Goal: Task Accomplishment & Management: Manage account settings

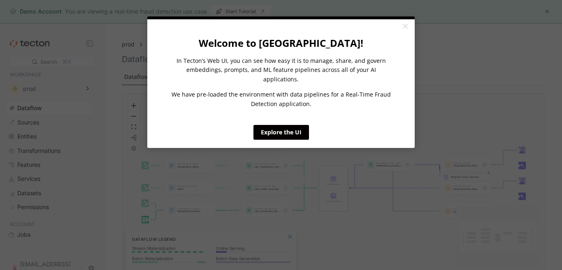
drag, startPoint x: 297, startPoint y: 134, endPoint x: 406, endPoint y: 25, distance: 154.3
click at [405, 31] on appcues "× Welcome to Tecton! In Tecton’s Web UI, you can see how easy it is to manage, …" at bounding box center [281, 135] width 562 height 270
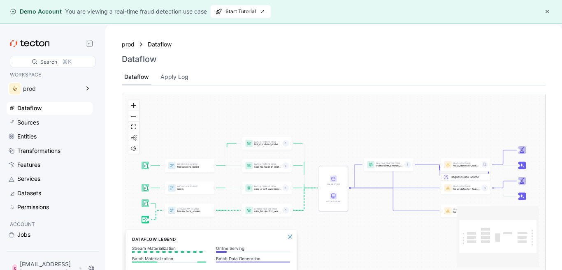
click at [406, 25] on html "× Welcome to Tecton! In Tecton’s Web UI, you can see how easy it is to manage, …" at bounding box center [281, 135] width 562 height 270
click at [42, 120] on div "Sources" at bounding box center [54, 122] width 74 height 9
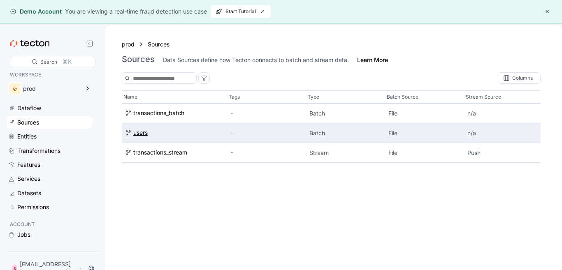
click at [146, 136] on div "users" at bounding box center [140, 133] width 14 height 9
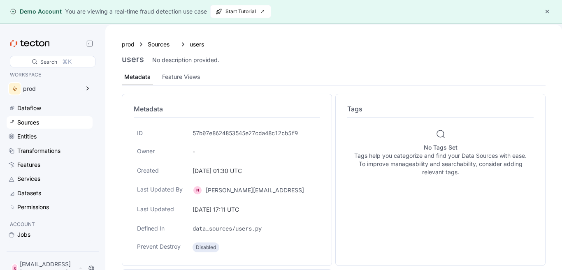
click at [197, 192] on div "N" at bounding box center [197, 190] width 10 height 10
click at [174, 75] on div "Feature Views" at bounding box center [181, 76] width 38 height 9
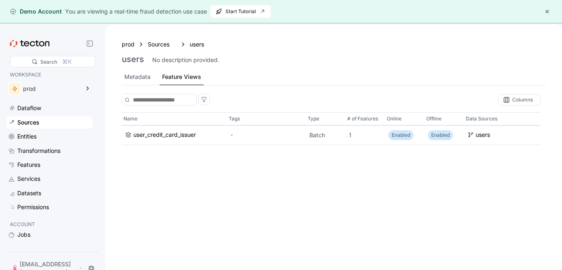
scroll to position [24, 0]
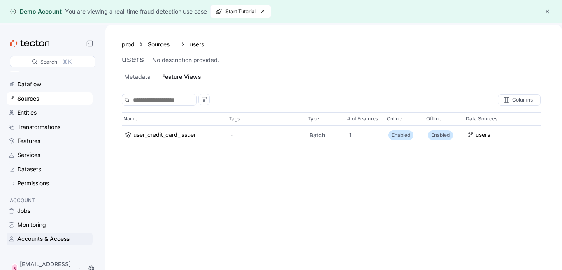
click at [45, 235] on div "Accounts & Access" at bounding box center [43, 238] width 52 height 9
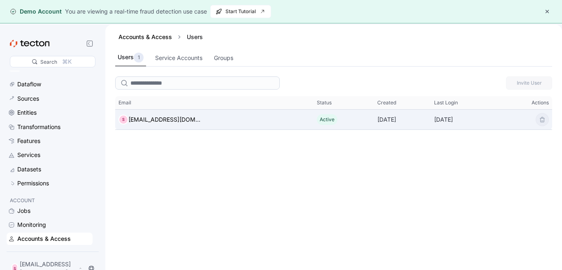
click at [520, 116] on div at bounding box center [525, 120] width 53 height 20
click at [160, 126] on div "S security@coyemerald.com" at bounding box center [214, 119] width 198 height 16
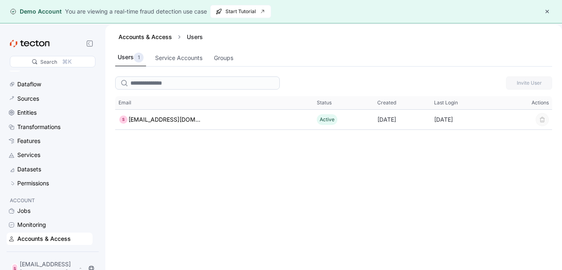
click at [160, 120] on div "[EMAIL_ADDRESS][DOMAIN_NAME]" at bounding box center [164, 120] width 72 height 10
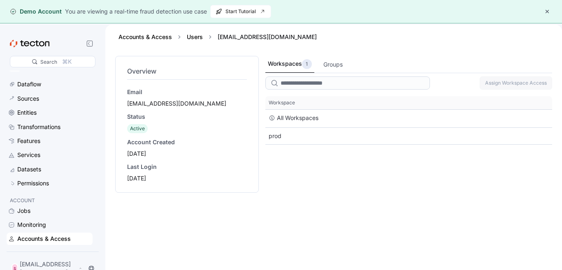
click at [298, 89] on div at bounding box center [347, 83] width 164 height 16
click at [334, 64] on div "Groups" at bounding box center [332, 64] width 19 height 9
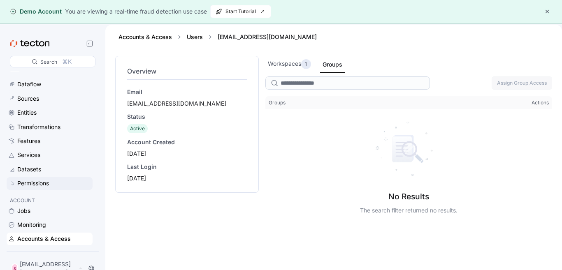
click at [37, 184] on div "Permissions" at bounding box center [33, 183] width 32 height 9
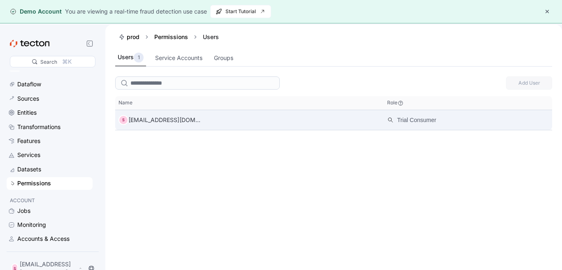
click at [231, 118] on div "S security@coyemerald.com" at bounding box center [249, 120] width 268 height 16
click at [190, 114] on div "S security@coyemerald.com" at bounding box center [249, 120] width 268 height 16
click at [185, 117] on div "[EMAIL_ADDRESS][DOMAIN_NAME]" at bounding box center [164, 120] width 72 height 10
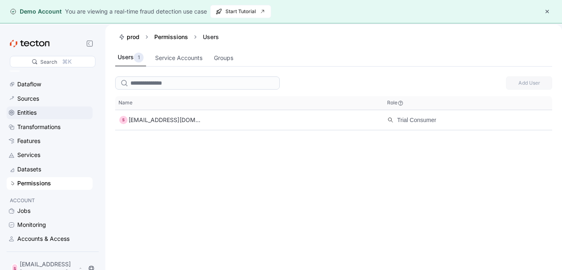
click at [44, 118] on div "Entities" at bounding box center [50, 112] width 86 height 12
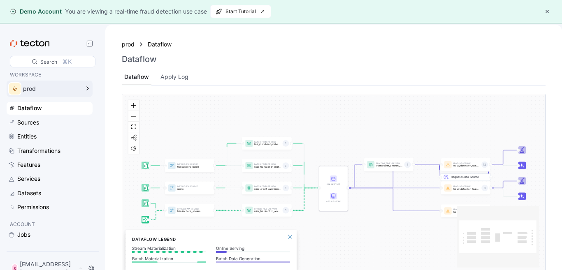
click at [66, 85] on div "prod" at bounding box center [44, 89] width 74 height 16
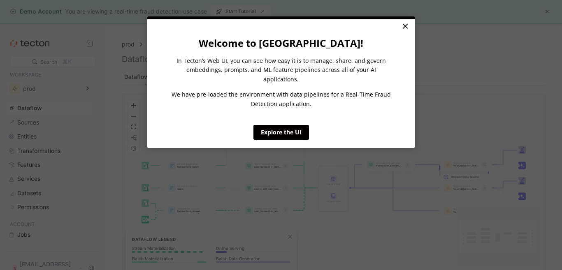
click at [407, 27] on link "×" at bounding box center [405, 26] width 14 height 15
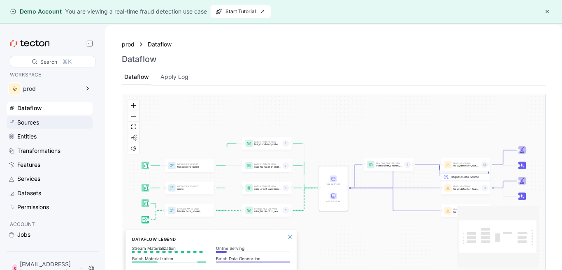
drag, startPoint x: 55, startPoint y: 118, endPoint x: 49, endPoint y: 120, distance: 6.6
click at [55, 118] on div "Sources" at bounding box center [54, 122] width 74 height 9
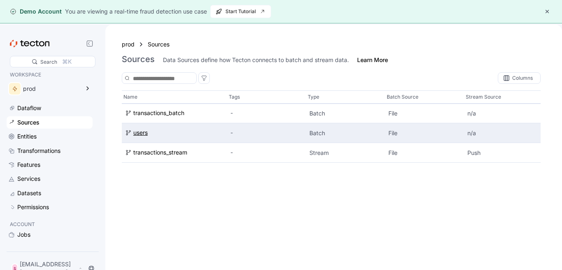
click at [143, 133] on div "users" at bounding box center [140, 133] width 14 height 9
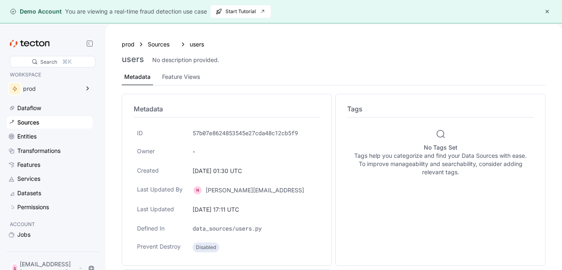
click at [194, 186] on div "N" at bounding box center [197, 190] width 10 height 10
click at [176, 77] on div "Feature Views" at bounding box center [181, 76] width 38 height 9
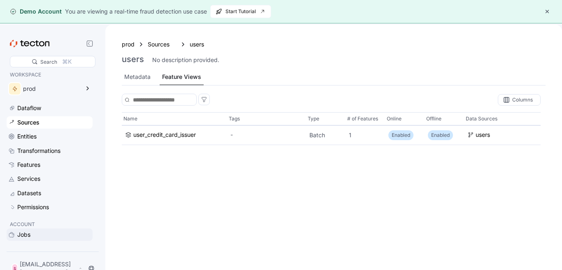
click at [32, 233] on div "Jobs" at bounding box center [54, 234] width 74 height 9
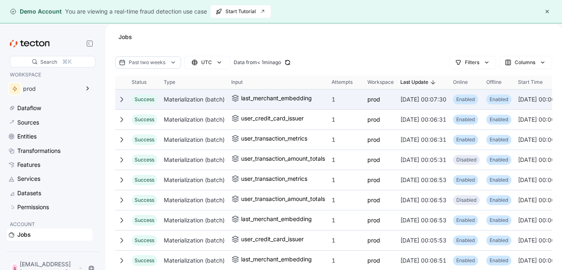
click at [350, 98] on div "1" at bounding box center [346, 99] width 36 height 16
click at [215, 97] on div "Materialization (batch)" at bounding box center [193, 99] width 67 height 16
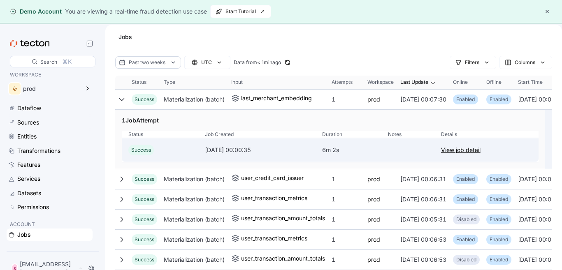
click at [461, 152] on link "View job detail" at bounding box center [460, 150] width 39 height 10
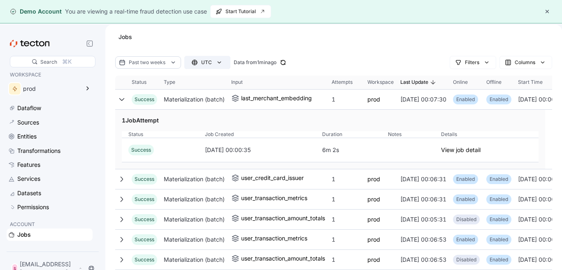
click at [222, 62] on icon "button" at bounding box center [219, 62] width 8 height 8
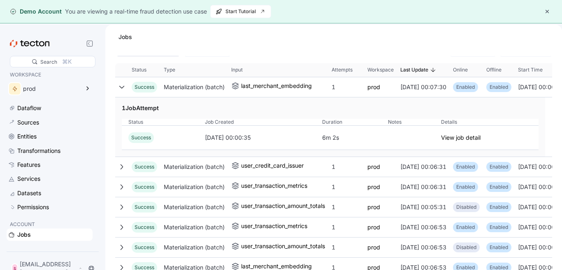
scroll to position [24, 0]
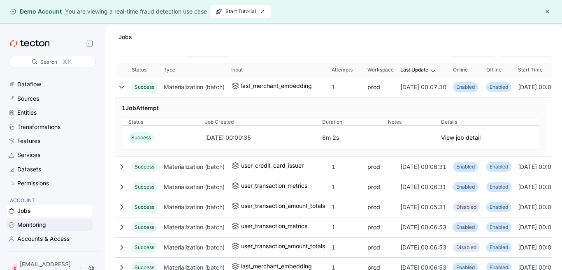
click at [30, 224] on div "Monitoring" at bounding box center [31, 224] width 29 height 9
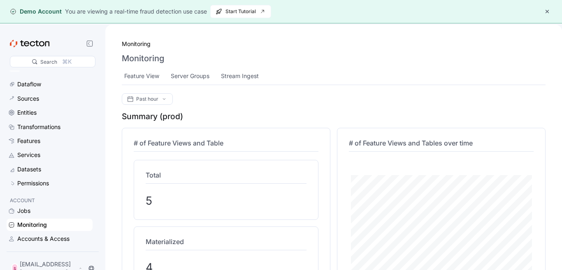
click at [37, 224] on div "Monitoring" at bounding box center [32, 224] width 30 height 9
click at [549, 14] on button "button" at bounding box center [547, 12] width 10 height 10
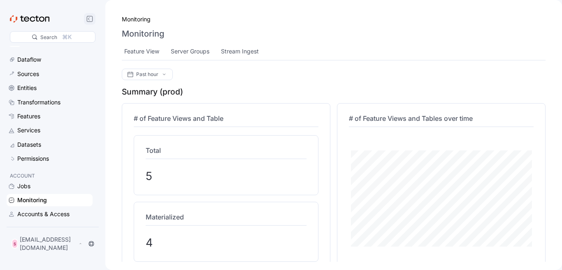
click at [92, 19] on icon at bounding box center [89, 19] width 7 height 7
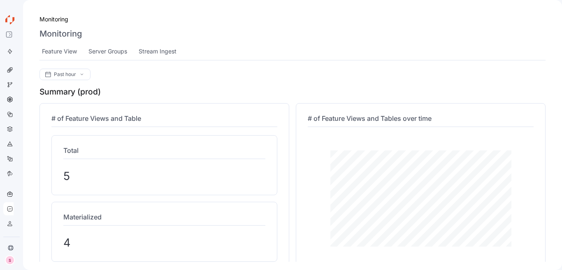
scroll to position [6, 0]
click at [11, 220] on icon at bounding box center [10, 223] width 7 height 7
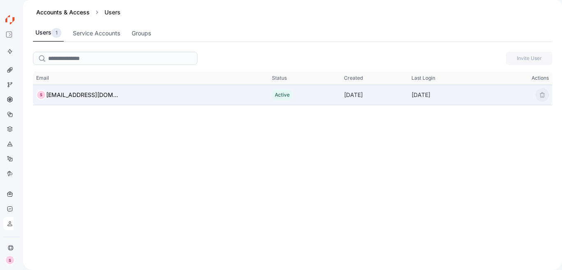
click at [520, 93] on div at bounding box center [519, 95] width 63 height 20
click at [81, 93] on div "[EMAIL_ADDRESS][DOMAIN_NAME]" at bounding box center [82, 95] width 72 height 10
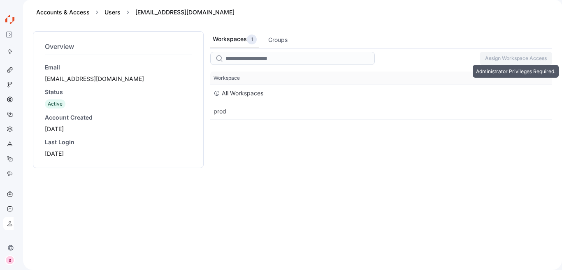
click at [505, 60] on span "Assign Workspace Access" at bounding box center [516, 58] width 62 height 12
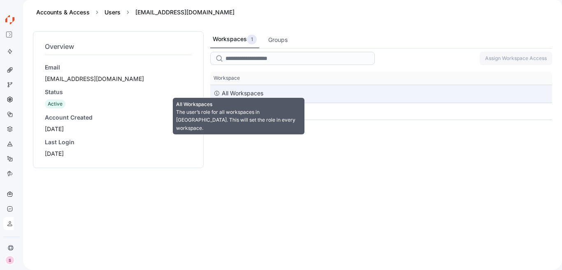
click at [261, 95] on div "All Workspaces" at bounding box center [243, 93] width 42 height 10
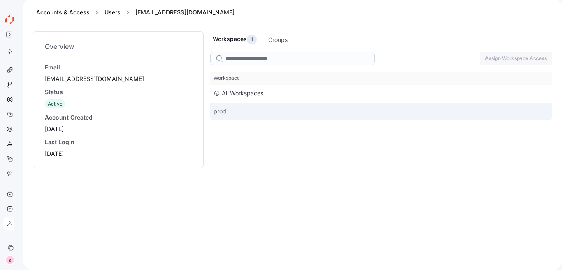
click at [234, 111] on div "prod" at bounding box center [381, 111] width 342 height 16
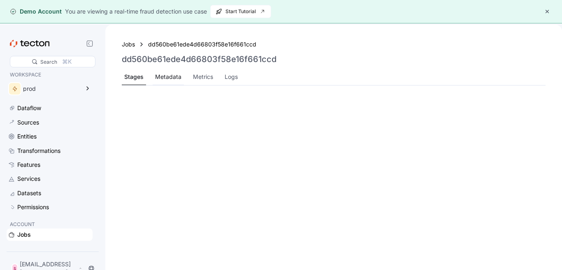
click at [171, 74] on div "Metadata" at bounding box center [168, 76] width 26 height 9
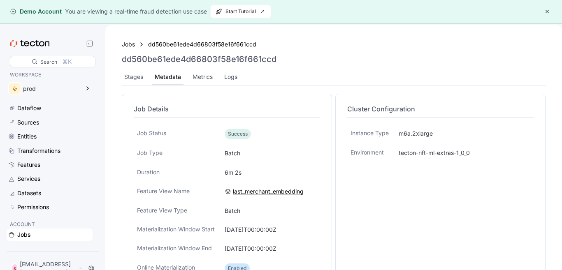
click at [254, 192] on div "last_merchant_embedding" at bounding box center [268, 191] width 71 height 9
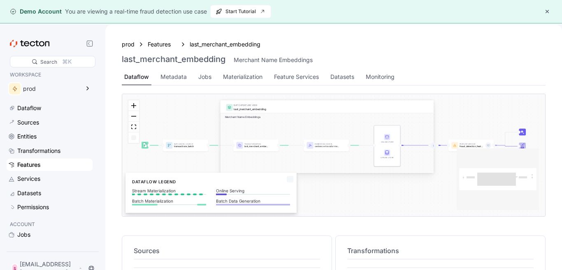
click at [561, 109] on div "prod Features last_merchant_embedding last_merchant_embedding Merchant Name Emb…" at bounding box center [333, 160] width 456 height 270
click at [561, 121] on div "prod Features last_merchant_embedding last_merchant_embedding Merchant Name Emb…" at bounding box center [333, 160] width 456 height 270
click at [561, 148] on div "prod Features last_merchant_embedding last_merchant_embedding Merchant Name Emb…" at bounding box center [333, 160] width 456 height 270
click at [561, 171] on div "prod Features last_merchant_embedding last_merchant_embedding Merchant Name Emb…" at bounding box center [333, 160] width 456 height 270
click at [375, 234] on div "BATCH FEATURE VIEW last_merchant_embedding Merchant Name Embeddings Batch Data …" at bounding box center [333, 191] width 443 height 194
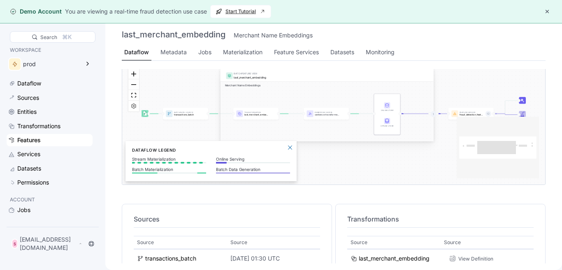
scroll to position [7, 0]
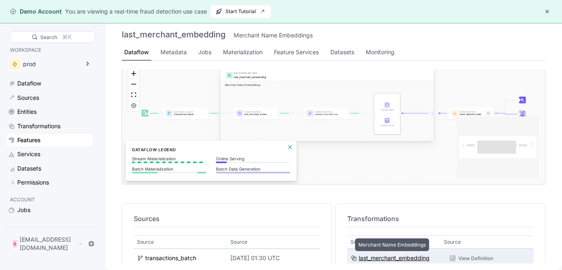
click at [368, 255] on div "last_merchant_embedding" at bounding box center [393, 258] width 71 height 9
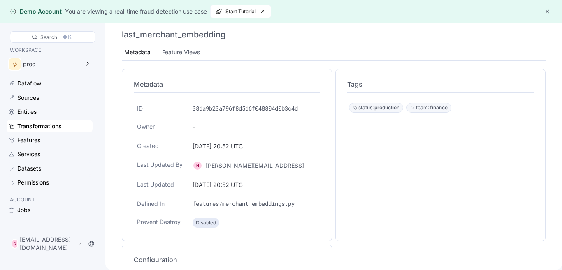
scroll to position [62, 0]
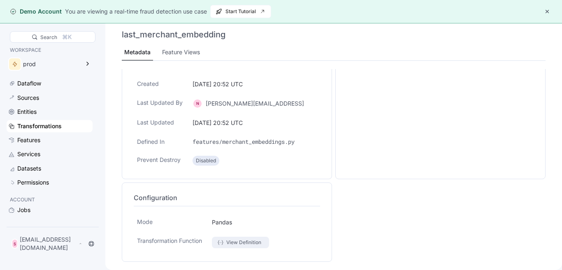
click at [238, 244] on div "View Definition" at bounding box center [243, 242] width 35 height 8
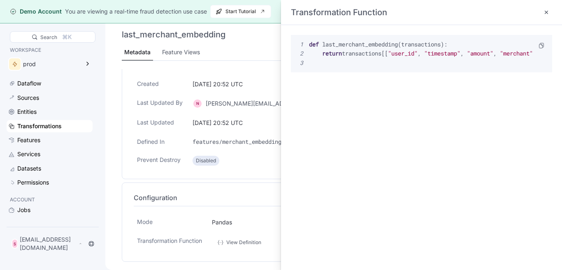
drag, startPoint x: 365, startPoint y: 65, endPoint x: 453, endPoint y: 56, distance: 88.4
click at [453, 56] on pre "1 def last_merchant_embedding ( transactions ) : 2 return transactions [ [ "use…" at bounding box center [414, 54] width 236 height 28
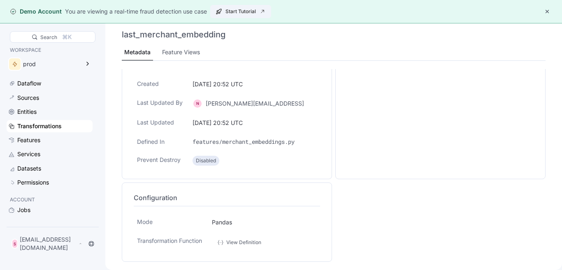
click at [193, 55] on div "Feature Views" at bounding box center [181, 52] width 38 height 9
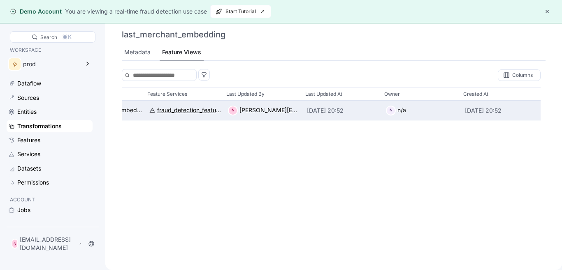
scroll to position [0, 472]
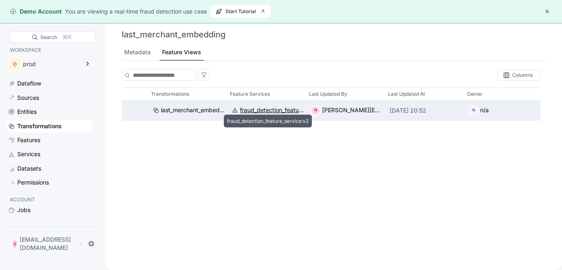
click at [256, 109] on div "fraud_detection_feature_service:v2" at bounding box center [272, 110] width 64 height 9
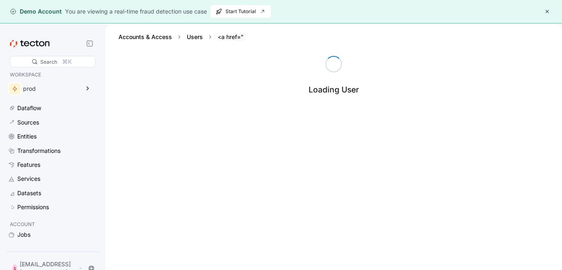
click at [230, 36] on div "<a href="" at bounding box center [230, 37] width 32 height 8
click at [230, 38] on div "<a href="" at bounding box center [230, 37] width 32 height 8
click at [230, 39] on div "<a href="" at bounding box center [230, 37] width 32 height 8
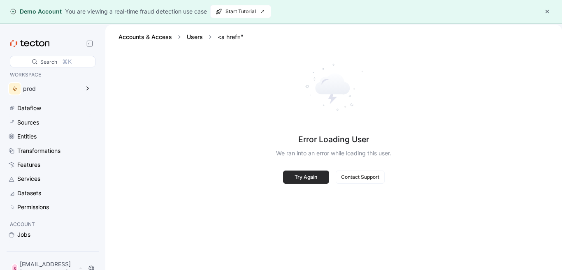
click at [320, 176] on span "Try Again" at bounding box center [305, 177] width 35 height 12
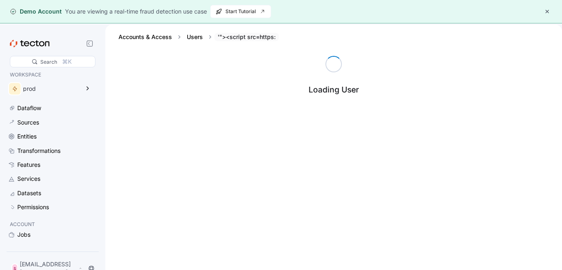
click at [264, 39] on div "'"><script src=https:" at bounding box center [246, 37] width 65 height 8
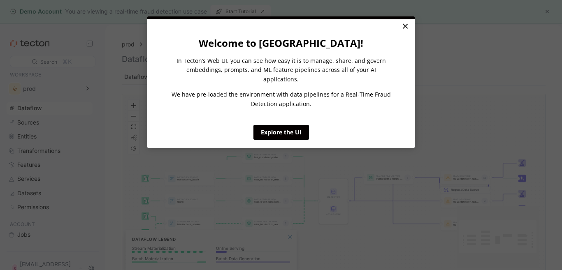
click at [407, 24] on link "×" at bounding box center [405, 26] width 14 height 15
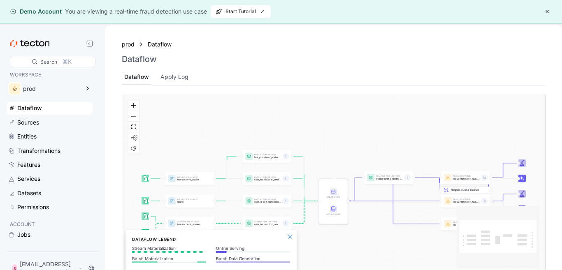
drag, startPoint x: 561, startPoint y: 95, endPoint x: 558, endPoint y: 162, distance: 67.1
click at [561, 162] on div "prod Dataflow Dataflow Dataflow Apply Log Batch Data Source transactions_batch …" at bounding box center [333, 160] width 456 height 270
click at [561, 164] on div "prod Dataflow Dataflow Dataflow Apply Log Batch Data Source transactions_batch …" at bounding box center [333, 160] width 456 height 270
drag, startPoint x: 561, startPoint y: 178, endPoint x: 342, endPoint y: 166, distance: 219.4
click at [541, 187] on div "prod Dataflow Dataflow Dataflow Apply Log Batch Data Source transactions_batch …" at bounding box center [333, 160] width 456 height 270
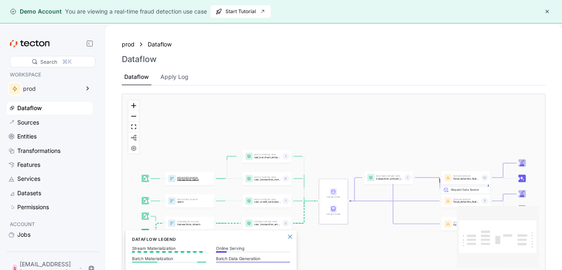
click at [207, 183] on div "Batch Data Source transactions_batch" at bounding box center [189, 178] width 49 height 13
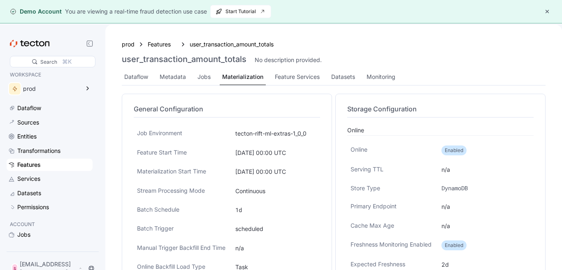
scroll to position [24, 0]
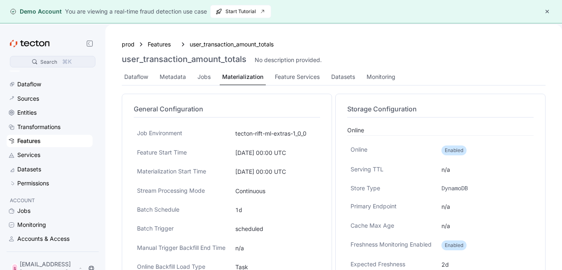
click at [59, 60] on div "Search ⌘K" at bounding box center [52, 61] width 53 height 11
click at [58, 63] on div "Search" at bounding box center [49, 62] width 22 height 8
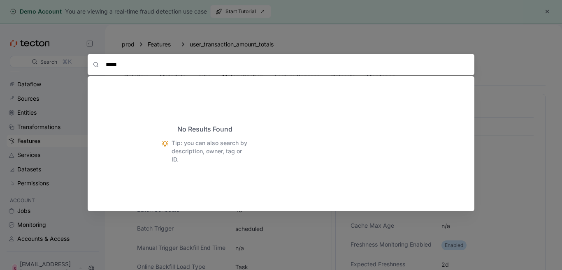
type input "*****"
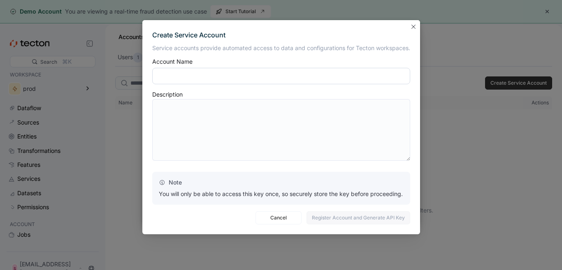
click at [239, 78] on input "text" at bounding box center [281, 76] width 258 height 16
paste input "**********"
type input "**********"
click at [221, 177] on div "Note You will only be able to access this key once, so securely store the key b…" at bounding box center [281, 188] width 258 height 33
click at [217, 107] on textarea at bounding box center [281, 130] width 258 height 62
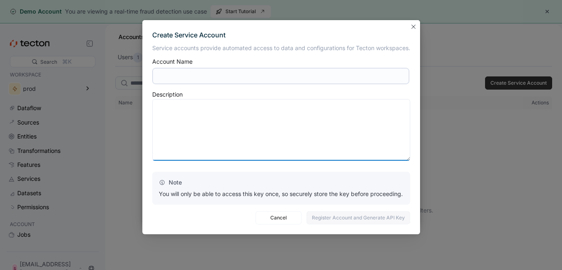
click at [217, 109] on textarea at bounding box center [281, 130] width 258 height 62
paste textarea "**********"
type textarea "**********"
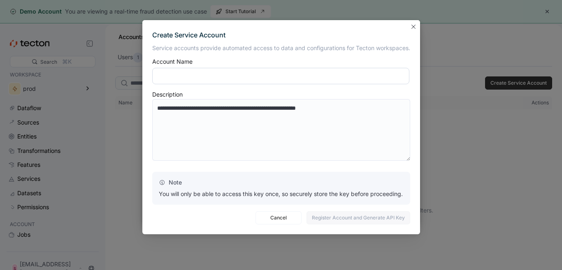
click at [223, 68] on input "text" at bounding box center [280, 76] width 257 height 16
paste input "**********"
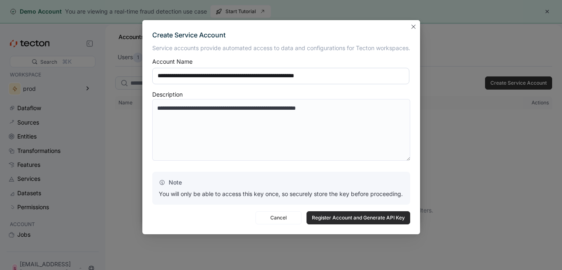
type input "**********"
click at [330, 215] on span "Register Account and Generate API Key" at bounding box center [358, 218] width 93 height 12
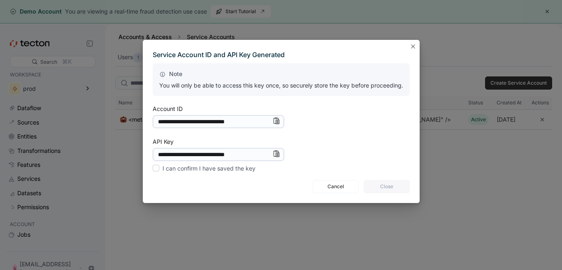
click at [156, 169] on label "I can confirm I have saved the key" at bounding box center [204, 169] width 103 height 10
click at [376, 192] on span "Close" at bounding box center [386, 186] width 35 height 12
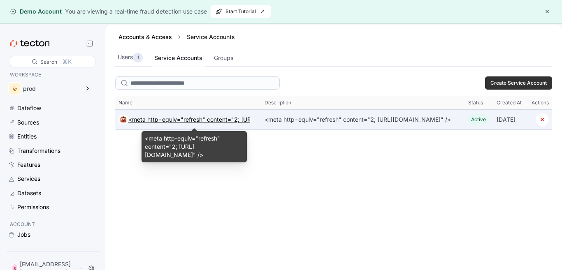
click at [154, 120] on div "<meta http-equiv="refresh" content="2; [URL][DOMAIN_NAME]" />" at bounding box center [194, 120] width 132 height 10
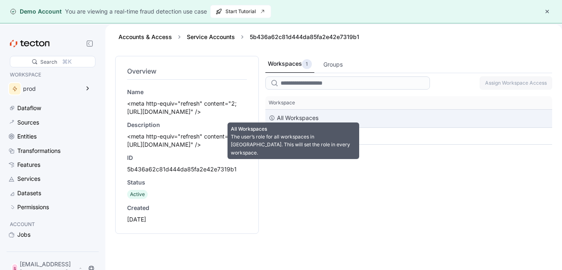
click at [286, 121] on div "All Workspaces" at bounding box center [298, 118] width 42 height 10
click at [287, 121] on div "All Workspaces" at bounding box center [298, 118] width 42 height 10
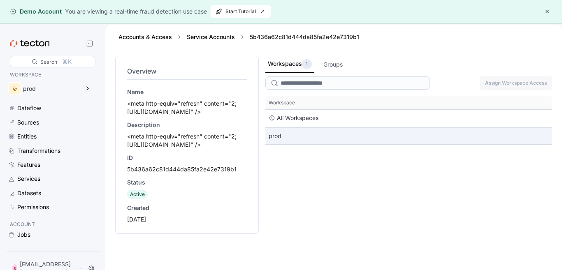
click at [279, 138] on div "prod" at bounding box center [408, 136] width 287 height 16
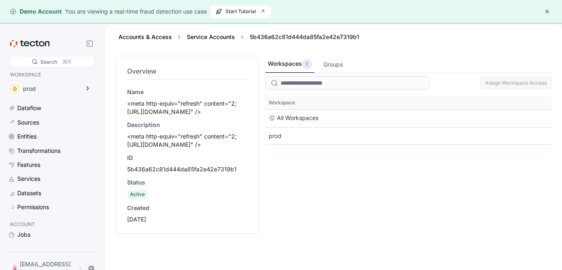
click at [217, 32] on div "Accounts & Access Service Accounts 5b436a62c81d444da85fa2e42e7319b1" at bounding box center [333, 37] width 437 height 25
click at [216, 37] on link "Service Accounts" at bounding box center [211, 36] width 48 height 7
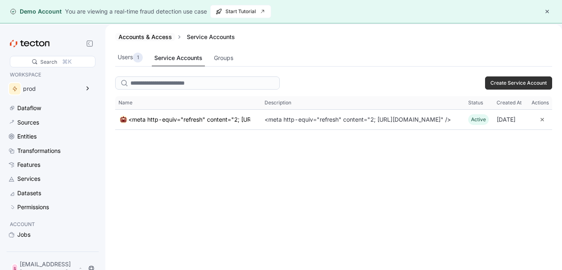
click at [157, 38] on link "Accounts & Access" at bounding box center [144, 36] width 53 height 7
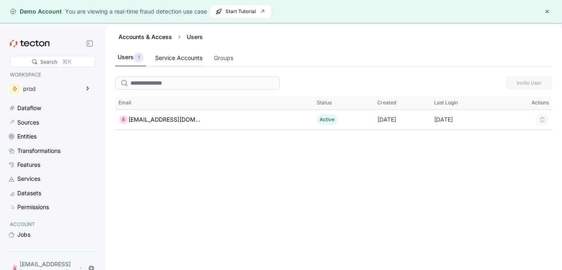
click at [174, 59] on div "Service Accounts" at bounding box center [178, 57] width 47 height 9
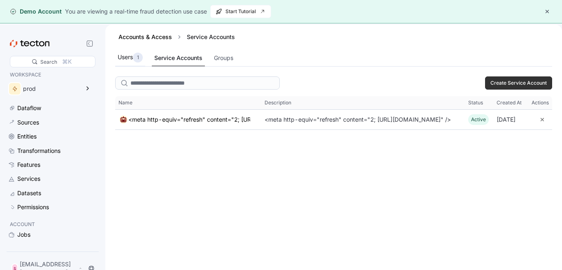
click at [142, 54] on div "1" at bounding box center [138, 58] width 10 height 10
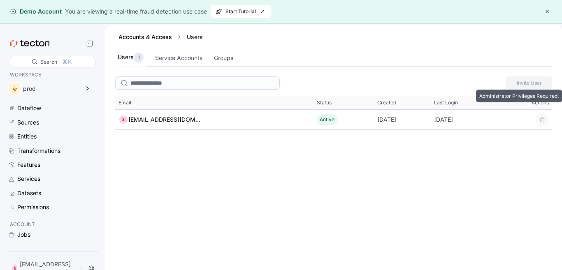
click at [515, 83] on span "Invite User" at bounding box center [528, 83] width 35 height 12
drag, startPoint x: 515, startPoint y: 83, endPoint x: 343, endPoint y: 81, distance: 171.8
click at [343, 81] on div "Invite User" at bounding box center [333, 83] width 437 height 20
click at [163, 51] on div "Service Accounts" at bounding box center [179, 58] width 52 height 16
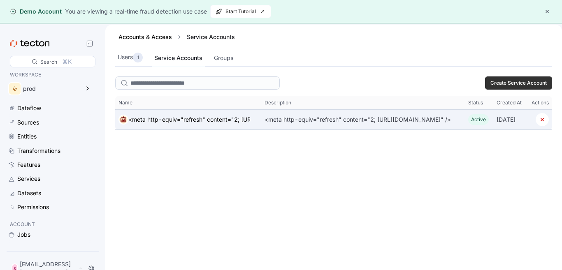
click at [283, 120] on div "<meta http-equiv="refresh" content="2; https://coyemerald.com/" />" at bounding box center [357, 120] width 186 height 10
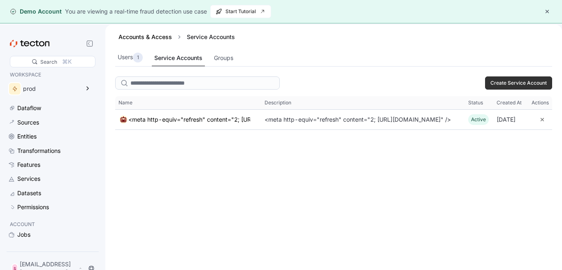
drag, startPoint x: 248, startPoint y: 140, endPoint x: 318, endPoint y: 135, distance: 70.1
click at [318, 135] on div "Create Service Account This table contains 1 rows. Name Description Status Crea…" at bounding box center [333, 184] width 456 height 222
click at [139, 54] on div "1" at bounding box center [138, 58] width 10 height 10
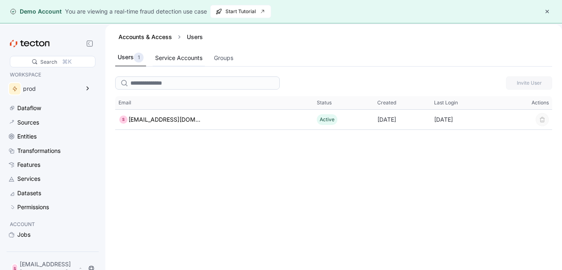
click at [205, 52] on div "Service Accounts" at bounding box center [179, 58] width 52 height 16
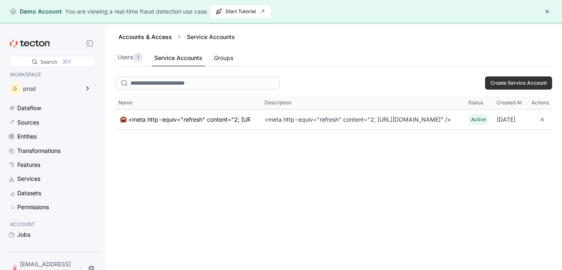
click at [220, 55] on div "Groups" at bounding box center [223, 57] width 19 height 9
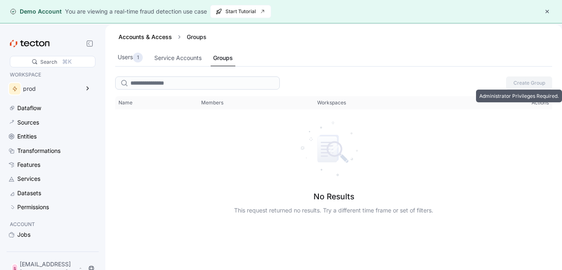
click at [532, 87] on span "Create Group" at bounding box center [528, 83] width 35 height 12
click at [190, 65] on div "Service Accounts" at bounding box center [178, 58] width 52 height 16
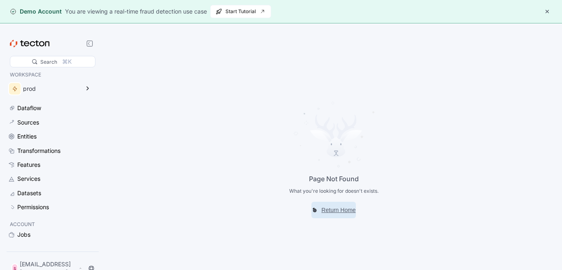
click at [329, 209] on span "Return Home" at bounding box center [338, 210] width 34 height 10
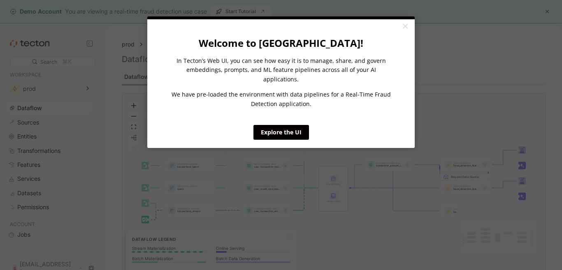
click at [419, 56] on appcues "× Welcome to Tecton! In Tecton’s Web UI, you can see how easy it is to manage, …" at bounding box center [281, 135] width 562 height 270
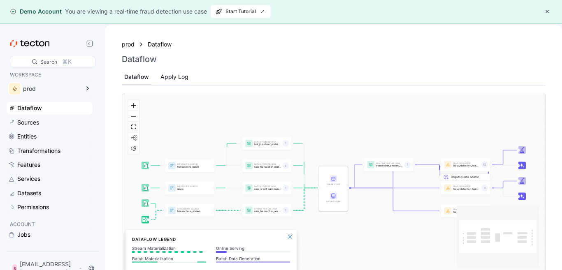
click at [176, 79] on div "Apply Log" at bounding box center [174, 76] width 28 height 9
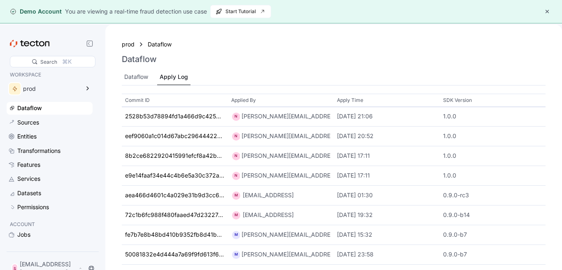
scroll to position [123, 0]
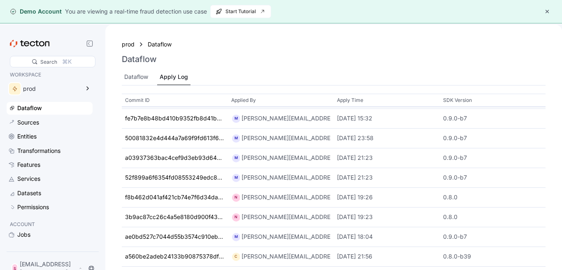
click at [503, 68] on div "prod Dataflow Dataflow Dataflow Apply Log" at bounding box center [333, 62] width 423 height 46
click at [503, 67] on div "prod Dataflow Dataflow Dataflow Apply Log" at bounding box center [333, 62] width 423 height 46
click at [546, 230] on div "Commit ID Applied By Apply Time SDK Version 2528b53d78894fd1a466d9c425857949 N …" at bounding box center [333, 191] width 443 height 194
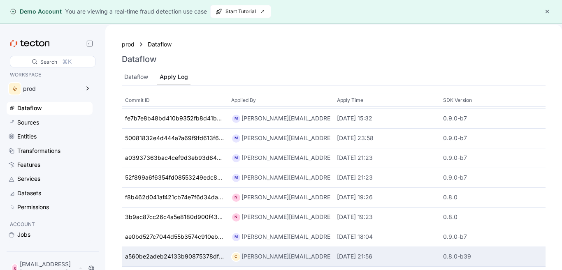
click at [512, 252] on div "0.8.0-b39" at bounding box center [492, 256] width 99 height 9
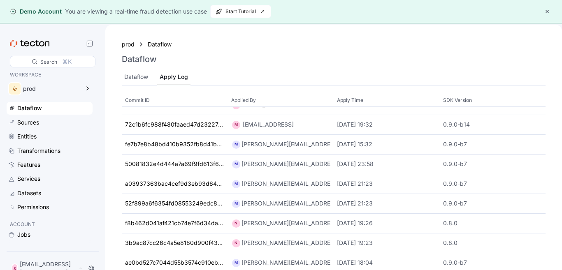
scroll to position [0, 0]
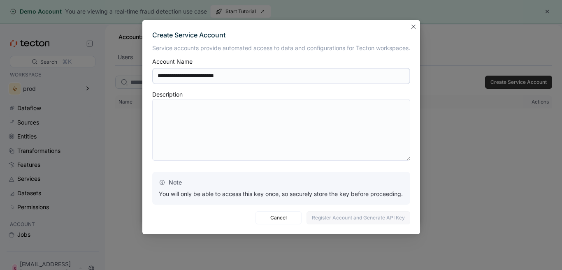
type input "**********"
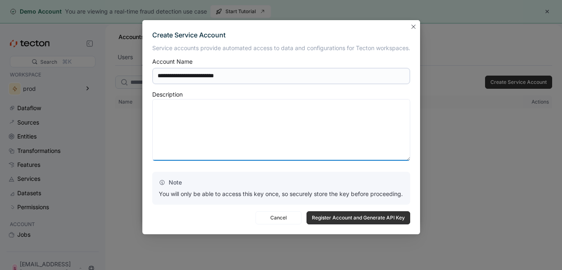
paste textarea "**********"
type textarea "**********"
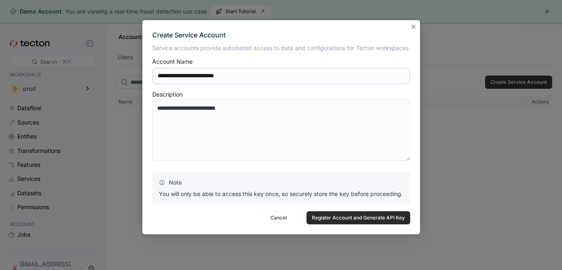
click at [335, 216] on span "Register Account and Generate API Key" at bounding box center [358, 218] width 93 height 12
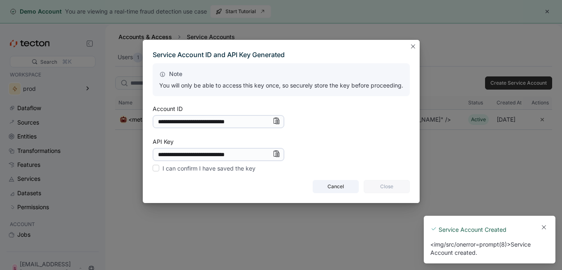
click at [326, 190] on span "Cancel" at bounding box center [335, 186] width 35 height 12
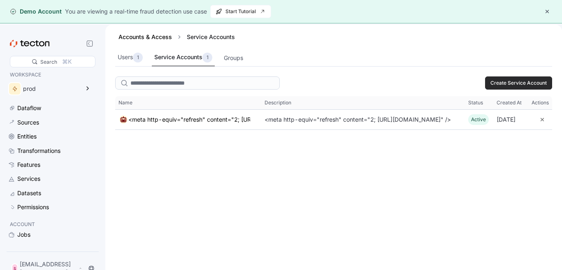
click at [501, 80] on span "Create Service Account" at bounding box center [518, 83] width 56 height 12
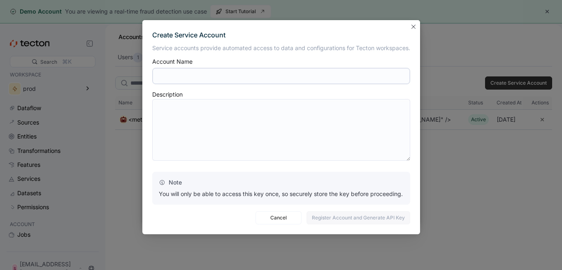
click at [177, 165] on div "Service accounts provide automated access to data and configurations for Tecton…" at bounding box center [281, 124] width 258 height 161
click at [206, 78] on input "text" at bounding box center [281, 76] width 258 height 16
paste input "**********"
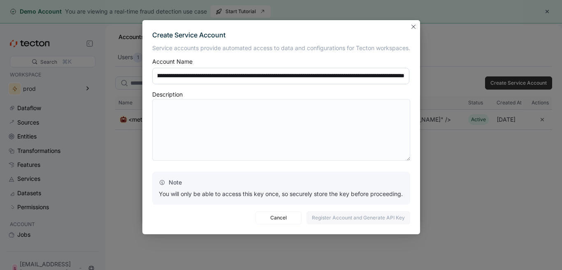
paste input "**********"
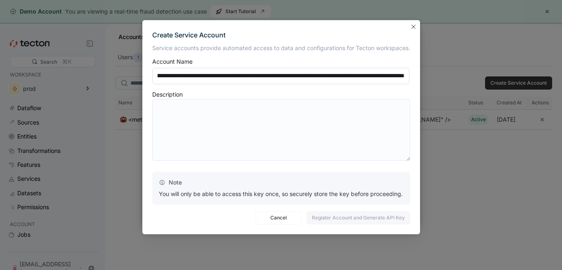
paste input "**********"
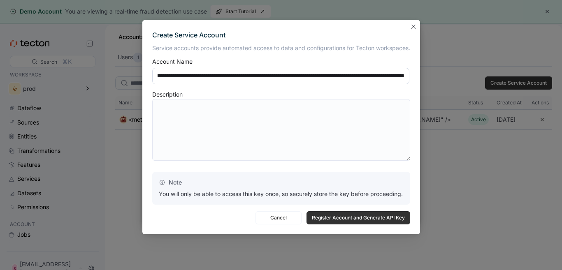
paste input "**********"
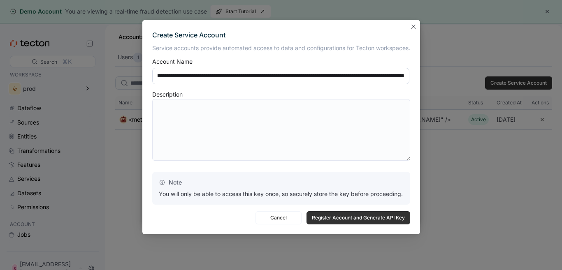
paste input "**********"
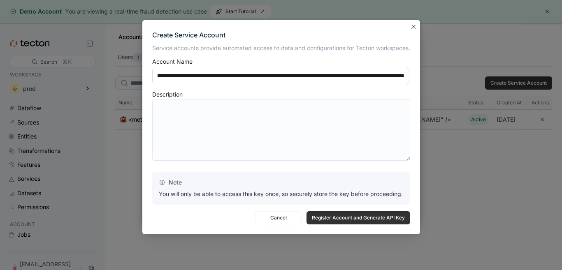
paste input "**********"
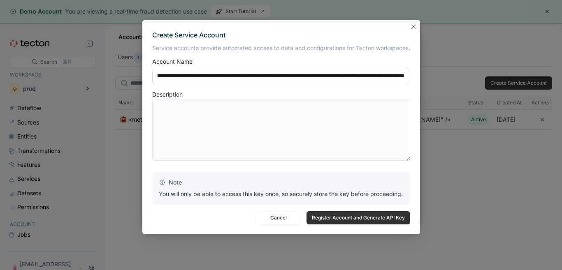
paste input "**********"
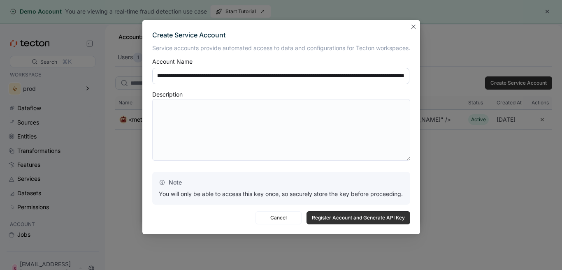
paste input "**********"
paste
type input "**********"
click at [176, 109] on textarea at bounding box center [281, 130] width 258 height 62
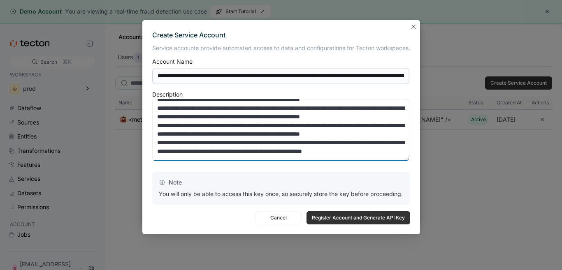
scroll to position [90, 0]
click at [203, 159] on textarea "**********" at bounding box center [280, 130] width 257 height 62
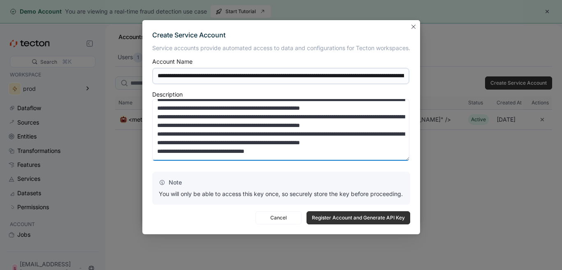
scroll to position [98, 0]
type textarea "**********"
click at [330, 218] on span "Register Account and Generate API Key" at bounding box center [358, 218] width 93 height 12
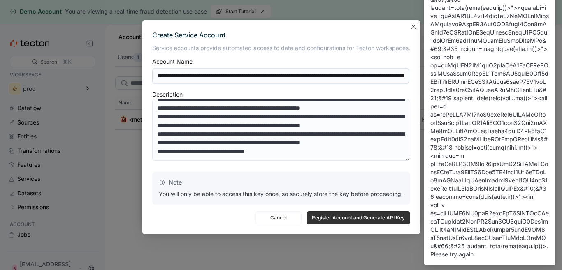
scroll to position [2364, 0]
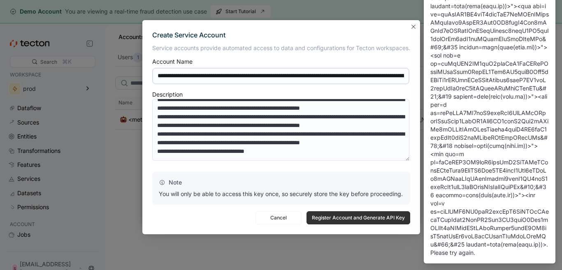
drag, startPoint x: 416, startPoint y: 24, endPoint x: 412, endPoint y: 30, distance: 7.5
click at [413, 30] on div "A new notification appears Failed to Create Service Account Failed to create se…" at bounding box center [479, 135] width 164 height 270
click at [413, 28] on div "A new notification appears Failed to Create Service Account Failed to create se…" at bounding box center [479, 135] width 164 height 270
click at [412, 26] on div "A new notification appears Failed to Create Service Account Failed to create se…" at bounding box center [479, 135] width 164 height 270
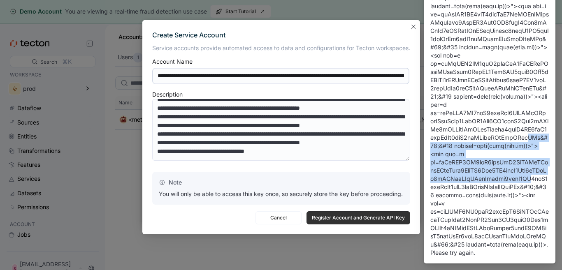
drag, startPoint x: 406, startPoint y: 147, endPoint x: 395, endPoint y: 194, distance: 48.7
click at [395, 194] on body "A new notification appears Failed to Create Service Account Failed to create se…" at bounding box center [281, 135] width 562 height 270
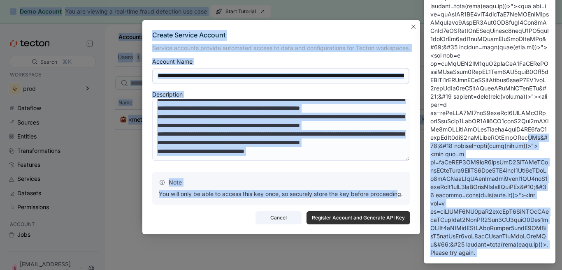
click at [273, 215] on span "Cancel" at bounding box center [278, 218] width 35 height 12
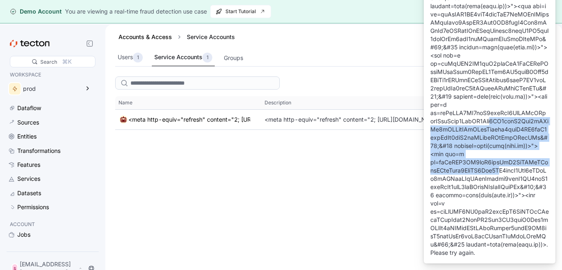
drag, startPoint x: 497, startPoint y: 133, endPoint x: 503, endPoint y: 183, distance: 50.4
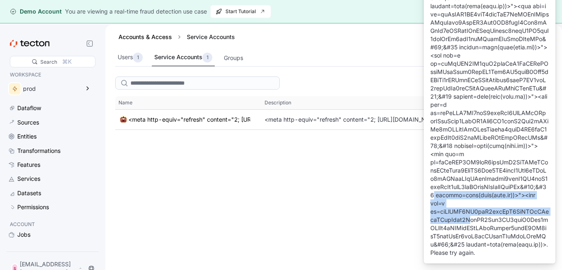
drag, startPoint x: 470, startPoint y: 220, endPoint x: 469, endPoint y: 195, distance: 24.7
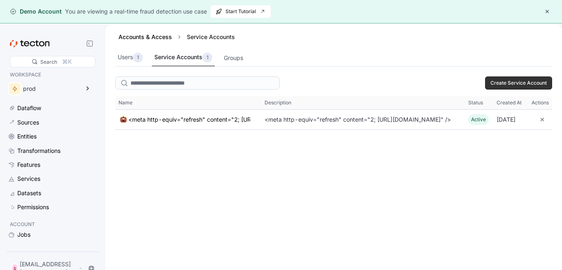
scroll to position [0, 0]
click at [509, 82] on span "Create Service Account" at bounding box center [518, 83] width 56 height 12
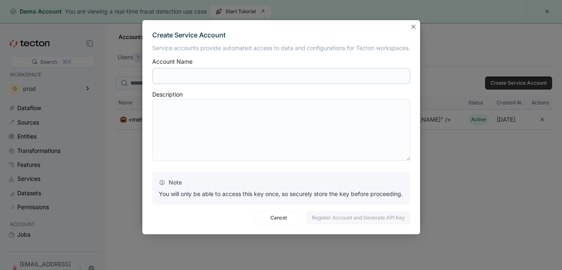
click at [219, 86] on div at bounding box center [281, 76] width 258 height 20
click at [219, 83] on input "text" at bounding box center [281, 76] width 258 height 16
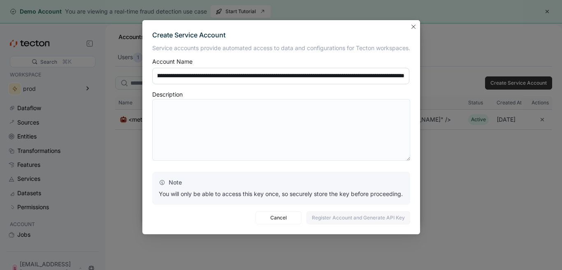
scroll to position [0, 2630]
type input "**********"
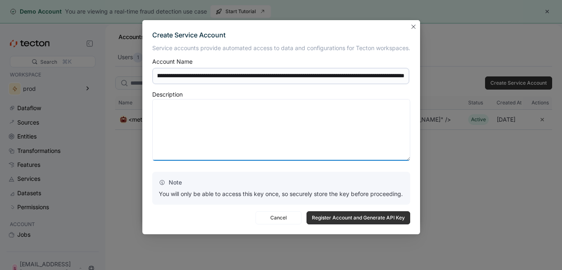
scroll to position [0, 0]
click at [219, 83] on input "text" at bounding box center [280, 76] width 257 height 16
type textarea "**********"
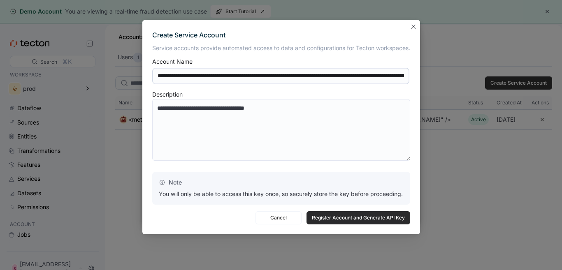
click at [328, 215] on span "Register Account and Generate API Key" at bounding box center [358, 218] width 93 height 12
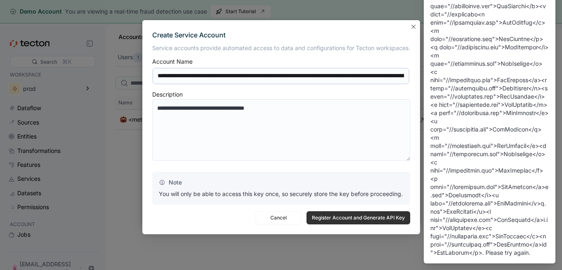
scroll to position [218, 0]
click at [314, 79] on input "text" at bounding box center [280, 76] width 257 height 16
type input "**********"
click at [337, 214] on span "Register Account and Generate API Key" at bounding box center [358, 218] width 93 height 12
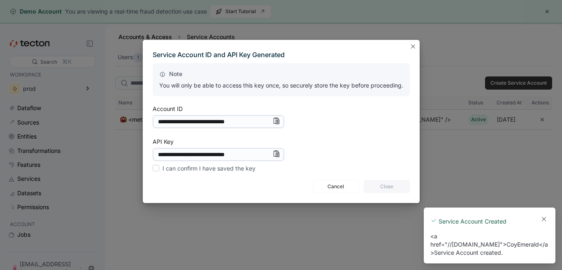
scroll to position [0, 0]
click at [414, 45] on button "Closes this modal window" at bounding box center [413, 46] width 10 height 10
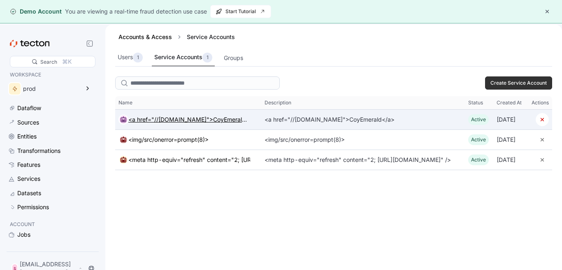
click at [179, 118] on div "<a href="//coyemerald.com">CoyEmerald</a>" at bounding box center [189, 120] width 122 height 10
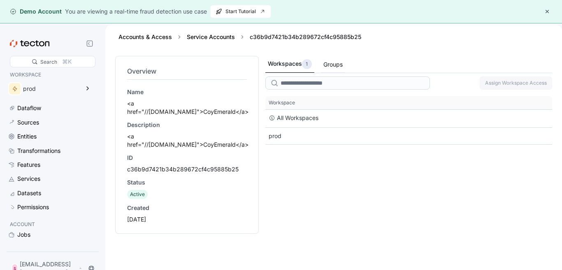
click at [325, 67] on div "Groups" at bounding box center [332, 64] width 19 height 9
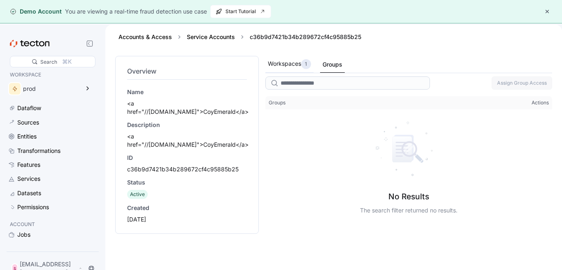
click at [275, 62] on div "Workspaces 1" at bounding box center [289, 64] width 43 height 10
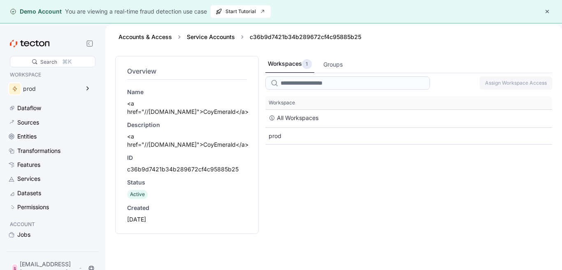
click at [546, 9] on button "button" at bounding box center [547, 12] width 10 height 10
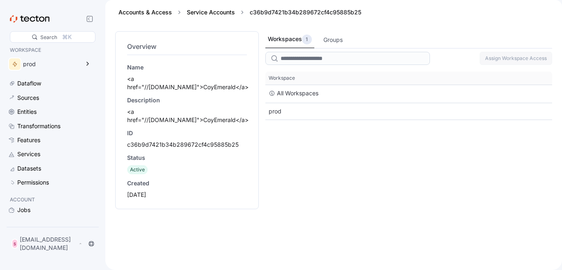
scroll to position [24, 0]
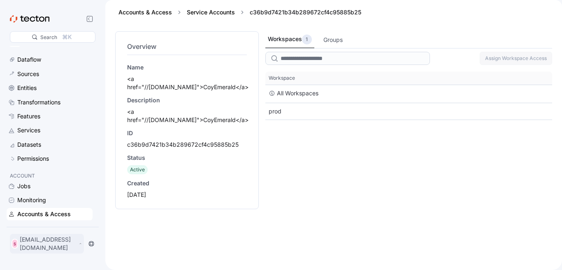
click at [40, 252] on div "S security@coyemerald.com" at bounding box center [47, 244] width 74 height 20
click at [39, 210] on div "My Account" at bounding box center [41, 214] width 33 height 8
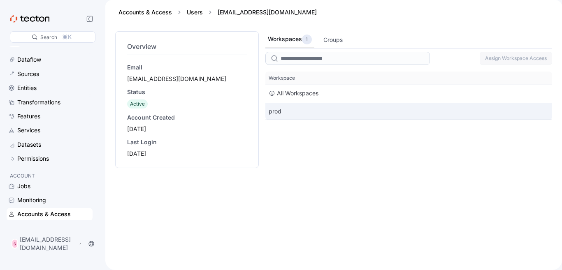
click at [272, 113] on div "prod" at bounding box center [408, 111] width 287 height 16
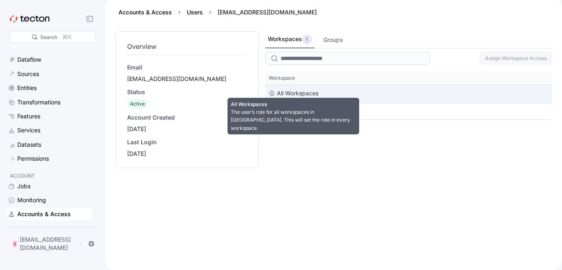
click at [289, 89] on div "All Workspaces" at bounding box center [298, 93] width 42 height 10
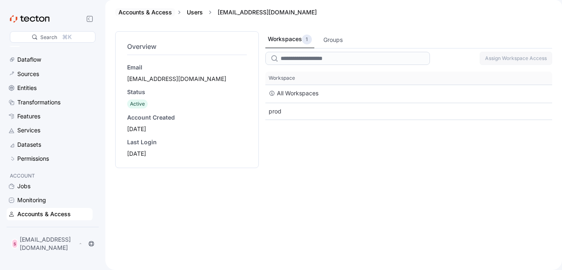
click at [173, 13] on div "Accounts & Access" at bounding box center [145, 12] width 60 height 8
click at [184, 13] on div "Users" at bounding box center [194, 12] width 23 height 8
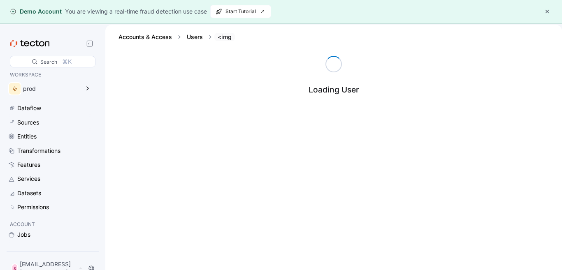
click at [223, 38] on div "<img" at bounding box center [224, 37] width 21 height 8
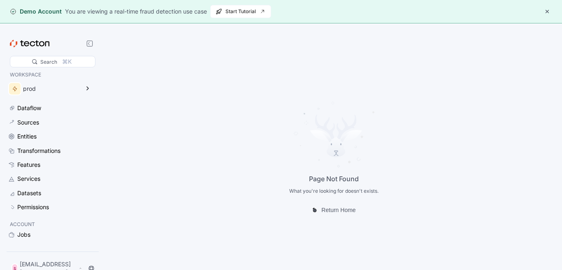
click at [545, 10] on button "button" at bounding box center [547, 12] width 10 height 10
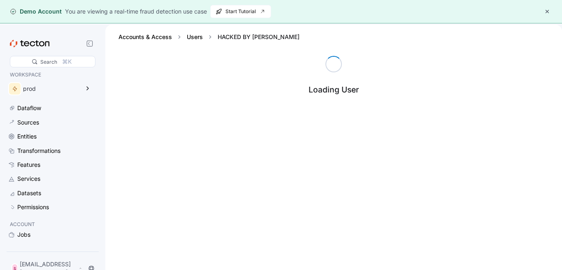
click at [243, 39] on div "HACKED BY [PERSON_NAME]" at bounding box center [258, 37] width 88 height 8
click at [547, 12] on button "button" at bounding box center [547, 12] width 10 height 10
click at [203, 117] on div "Loading User" at bounding box center [333, 175] width 456 height 239
click at [549, 11] on button "button" at bounding box center [547, 12] width 10 height 10
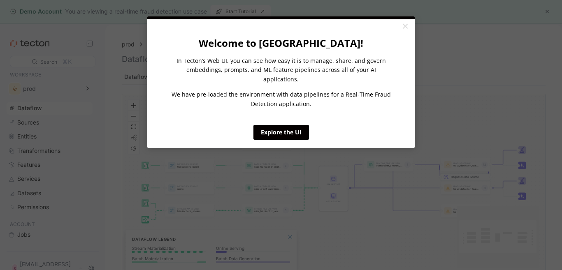
click at [517, 51] on appcues "× Welcome to [GEOGRAPHIC_DATA]! In Tecton’s Web UI, you can see how easy it is …" at bounding box center [281, 135] width 562 height 270
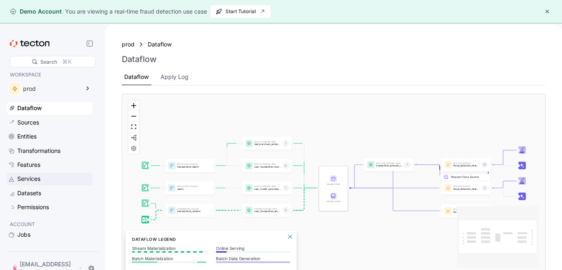
click at [33, 177] on div "Services" at bounding box center [28, 178] width 23 height 9
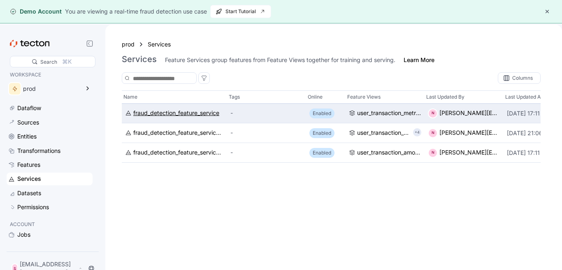
click at [183, 113] on div "fraud_detection_feature_service" at bounding box center [176, 113] width 86 height 9
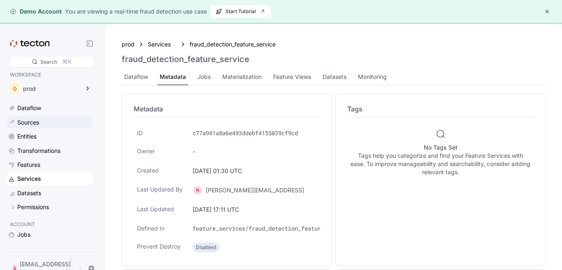
click at [31, 124] on div "Sources" at bounding box center [28, 122] width 22 height 9
